Goal: Information Seeking & Learning: Stay updated

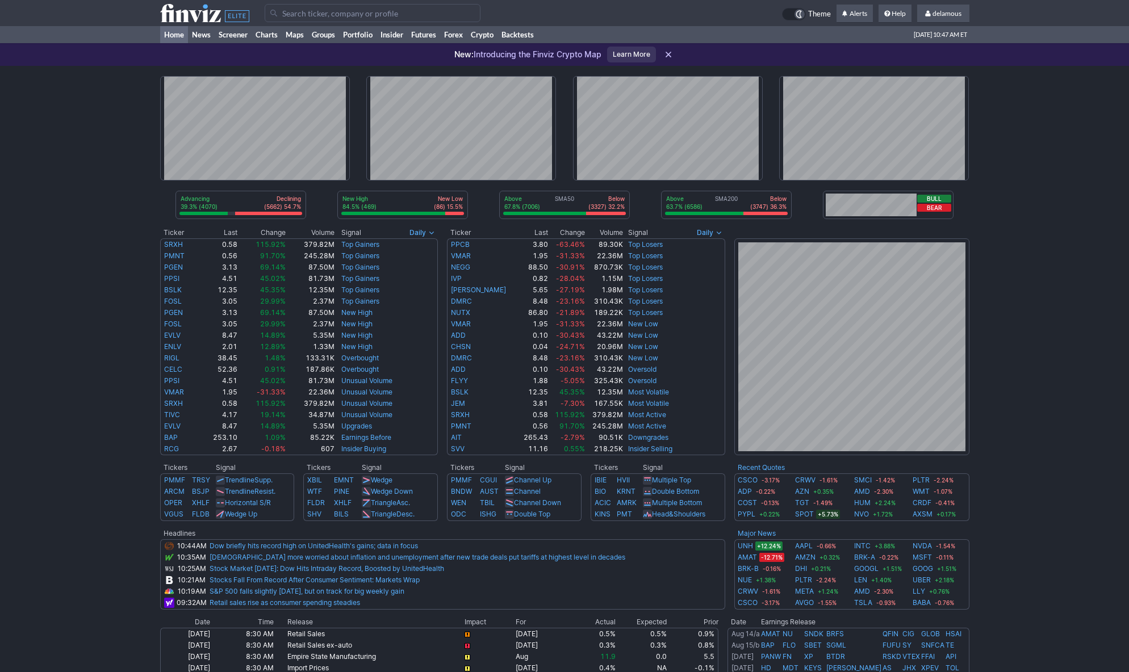
click at [115, 72] on div "Advancing 39.3% (4070) Declining (5662) 54.7% New High 84.5% (469) New Low (86)…" at bounding box center [564, 511] width 1129 height 890
click at [49, 177] on div "Advancing 39.1% (4051) Declining (5691) 55.0% New High 84.4% (469) New Low (87)…" at bounding box center [564, 511] width 1129 height 890
click at [79, 169] on div "Advancing 39.1% (4051) Declining (5691) 55.0% New High 84.4% (469) New Low (87)…" at bounding box center [564, 511] width 1129 height 890
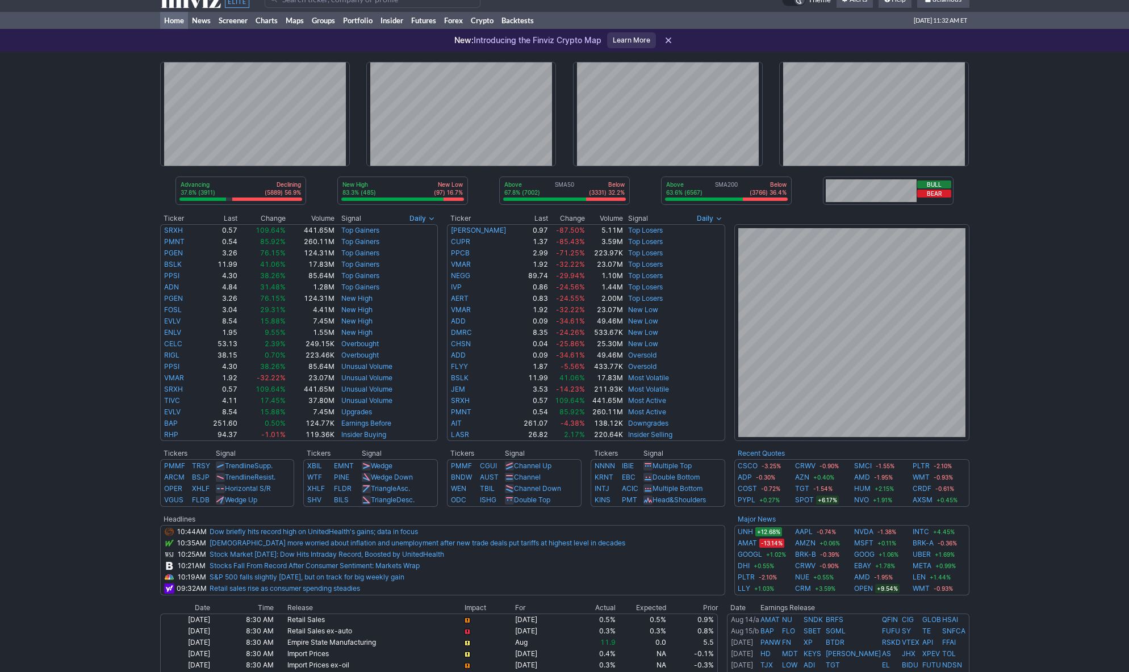
click at [111, 71] on div "Advancing 37.8% (3911) Declining (5889) 56.9% New High 83.3% (485) New Low (97)…" at bounding box center [564, 497] width 1129 height 890
click at [98, 110] on div "Advancing 37.8% (3911) Declining (5889) 56.9% New High 83.3% (485) New Low (97)…" at bounding box center [564, 497] width 1129 height 890
click at [120, 90] on div "Advancing 37.8% (3911) Declining (5889) 56.9% New High 83.3% (485) New Low (97)…" at bounding box center [564, 497] width 1129 height 890
click at [81, 78] on div "Advancing 37.8% (3911) Declining (5889) 56.9% New High 83.3% (485) New Low (97)…" at bounding box center [564, 497] width 1129 height 890
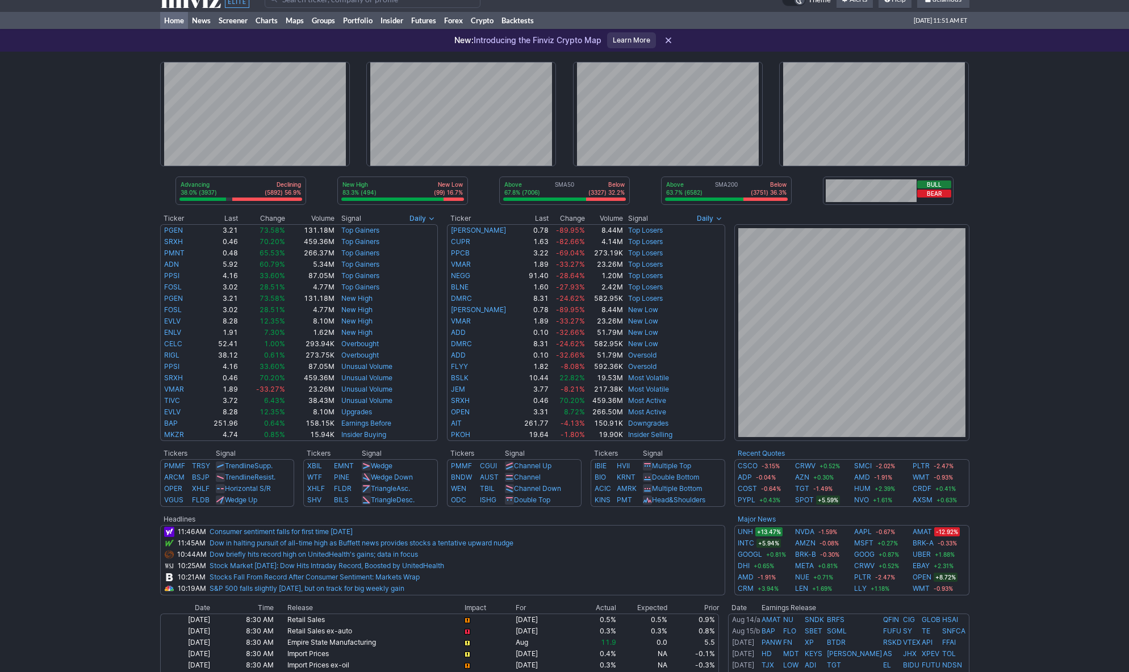
click at [1028, 122] on div "Advancing 38.0% (3937) Declining (5892) 56.9% New High 83.3% (494) New Low (99)…" at bounding box center [564, 497] width 1129 height 890
drag, startPoint x: 125, startPoint y: 62, endPoint x: 153, endPoint y: 48, distance: 32.0
click at [129, 61] on div "Advancing 38.3% (3960) Declining (5882) 56.8% New High 83.1% (495) New Low (101…" at bounding box center [564, 497] width 1129 height 890
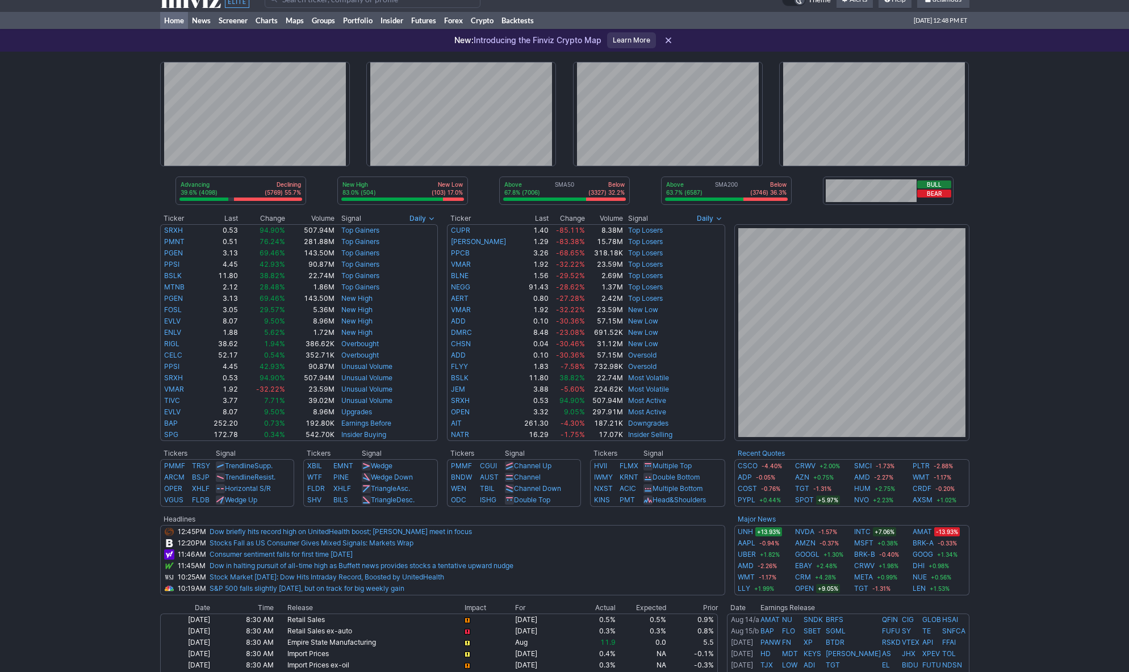
click at [86, 71] on div "Advancing 39.6% (4098) Declining (5769) 55.7% New High 83.0% (504) New Low (103…" at bounding box center [564, 497] width 1129 height 890
